Goal: Book appointment/travel/reservation

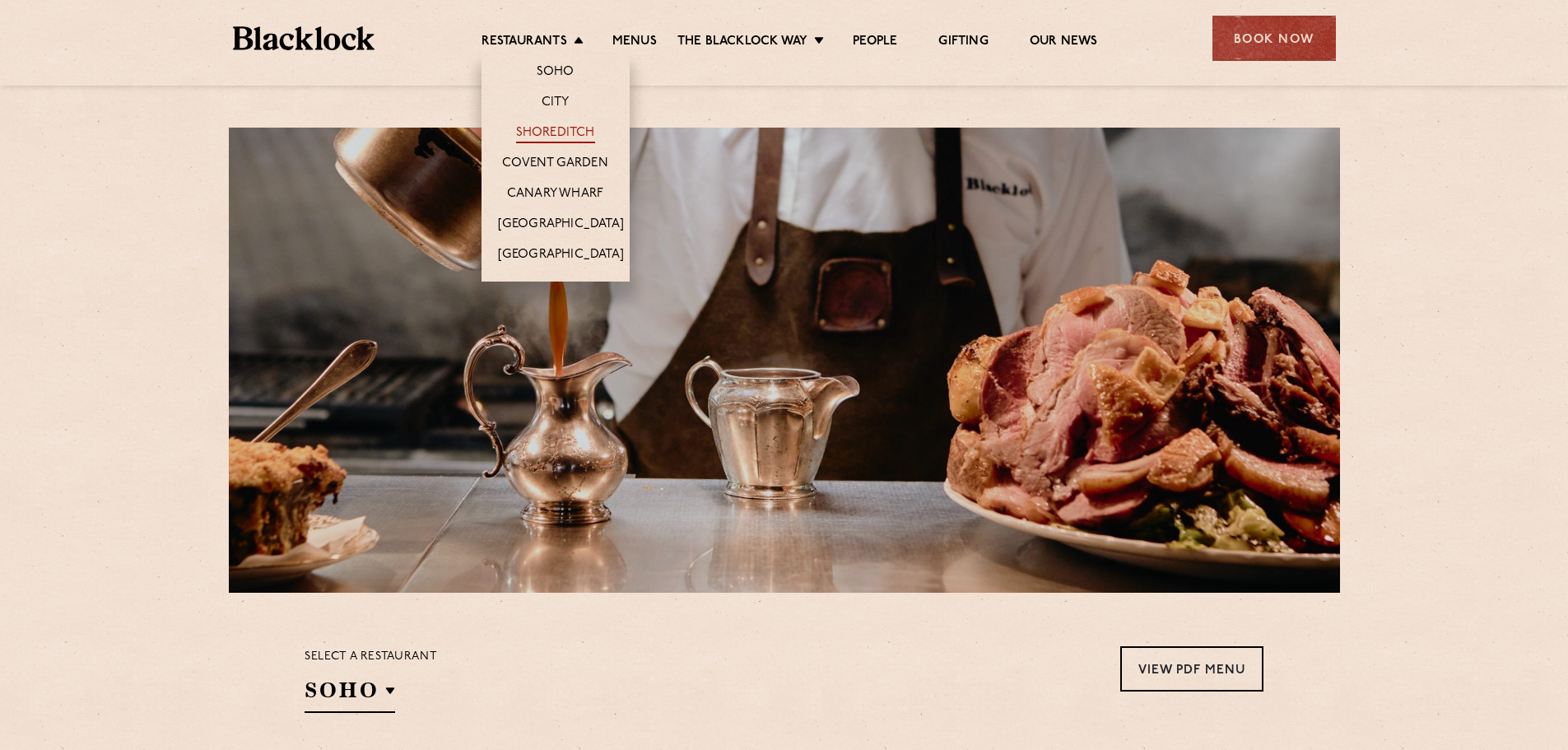
click at [565, 137] on link "Shoreditch" at bounding box center [555, 134] width 79 height 18
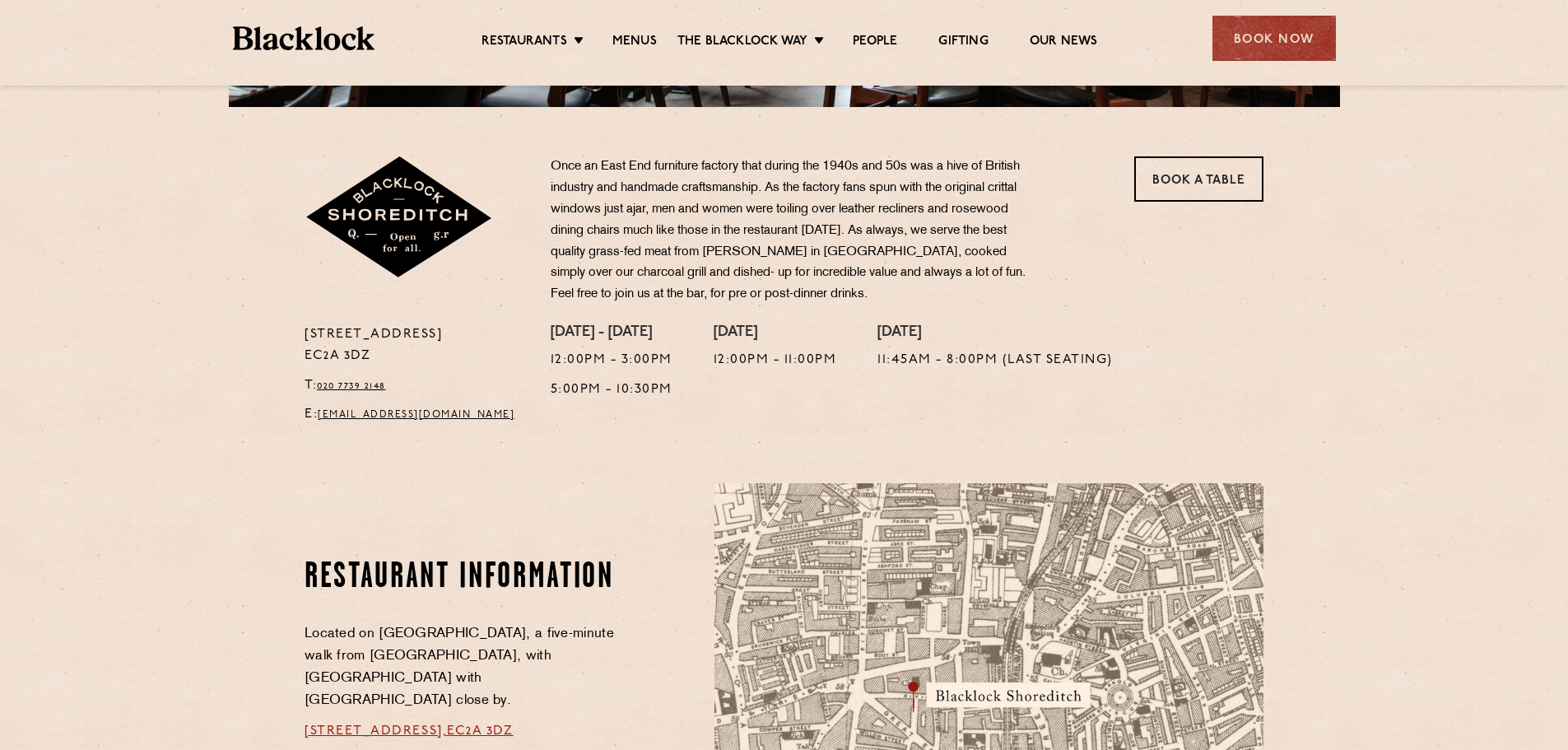
scroll to position [494, 0]
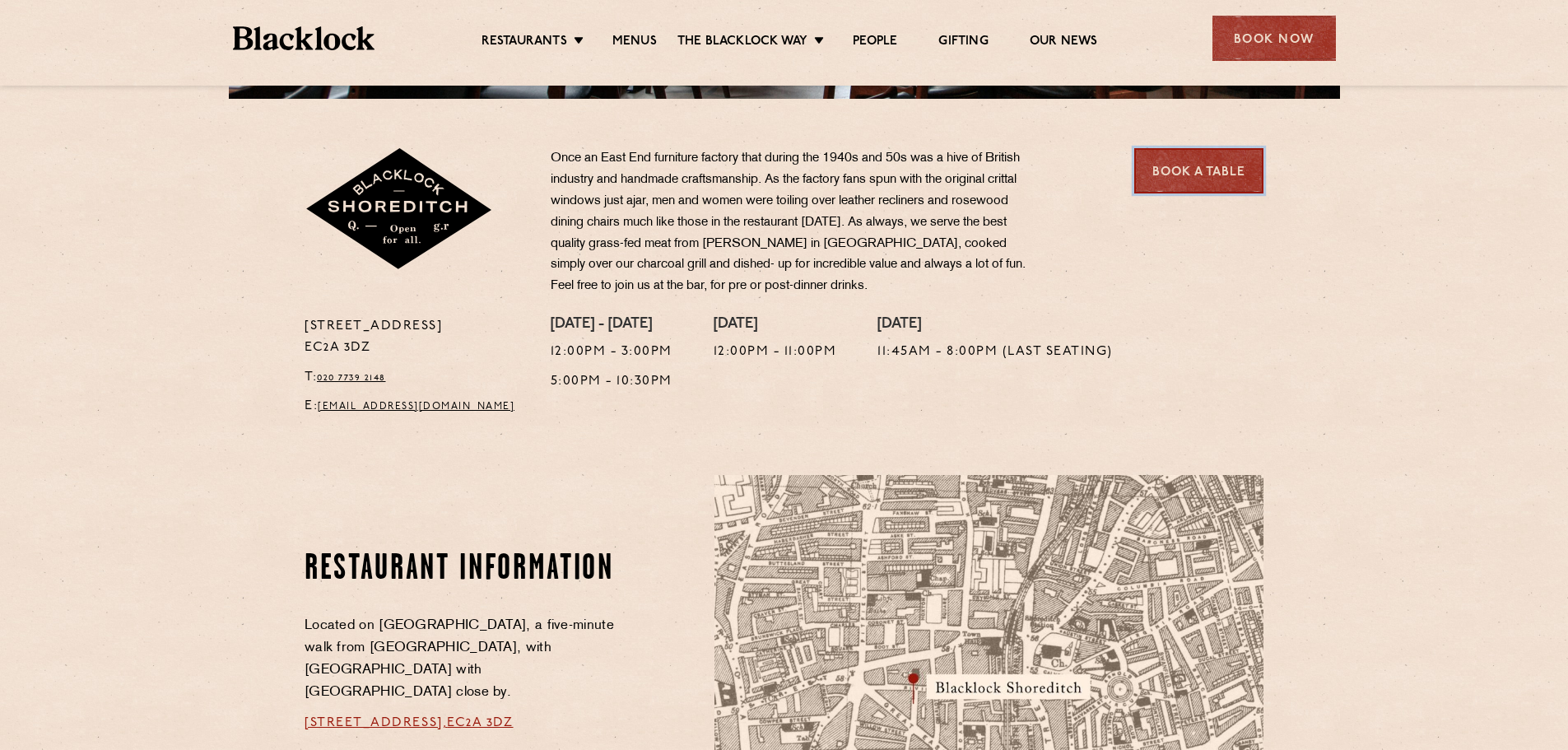
click at [1224, 174] on link "Book a Table" at bounding box center [1199, 170] width 129 height 45
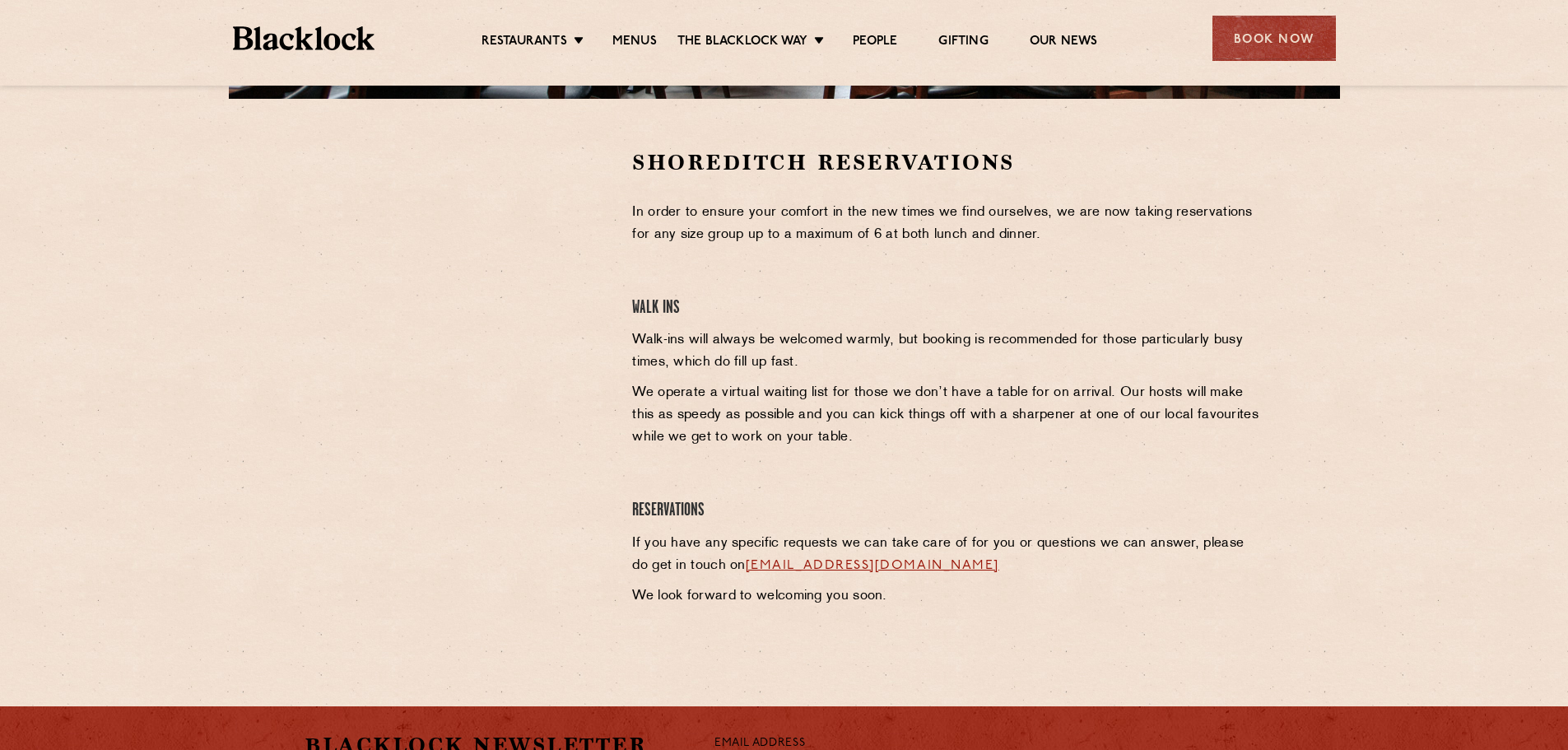
scroll to position [412, 0]
